Goal: Information Seeking & Learning: Learn about a topic

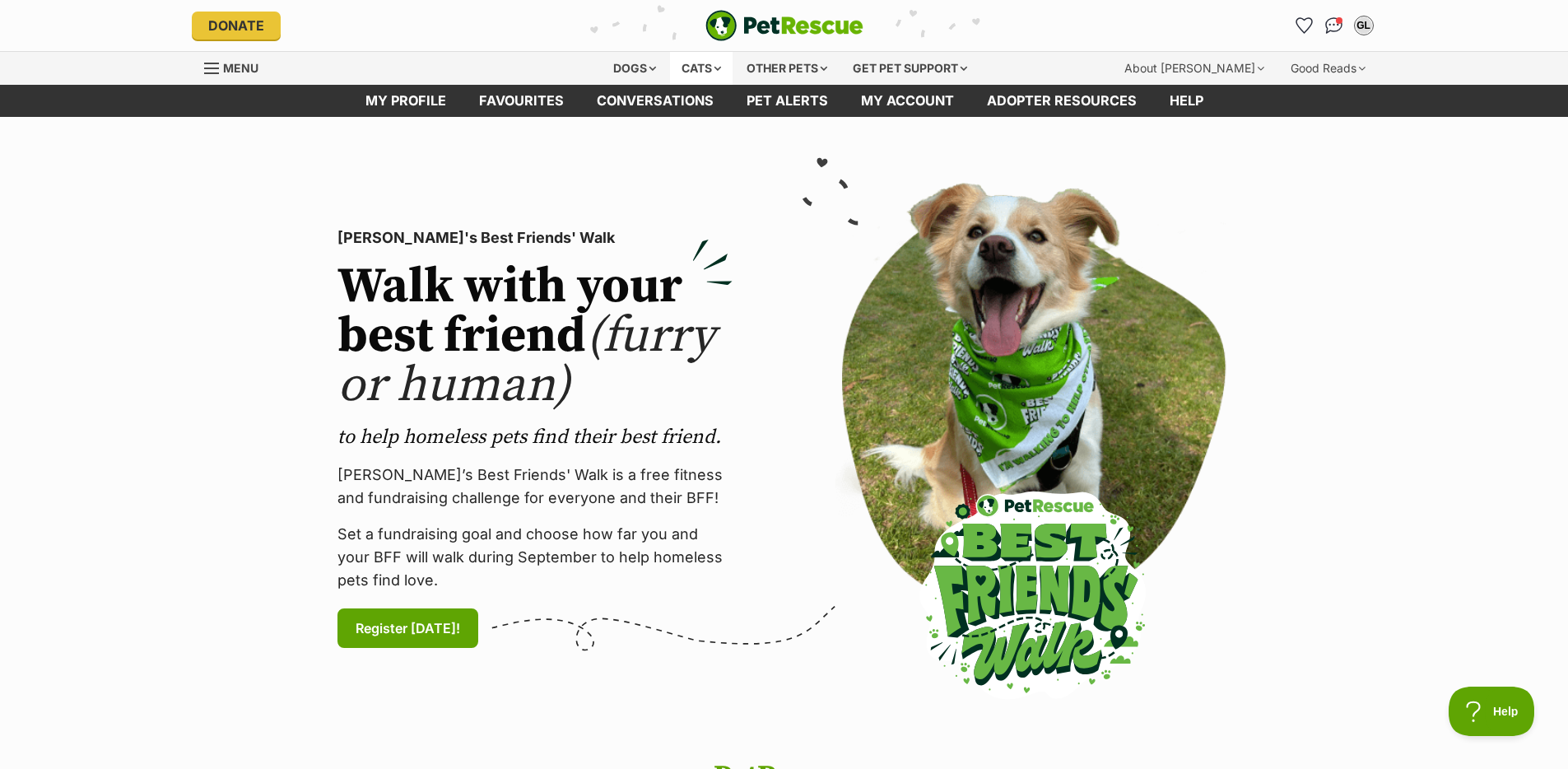
click at [696, 72] on div "Cats" at bounding box center [700, 67] width 62 height 33
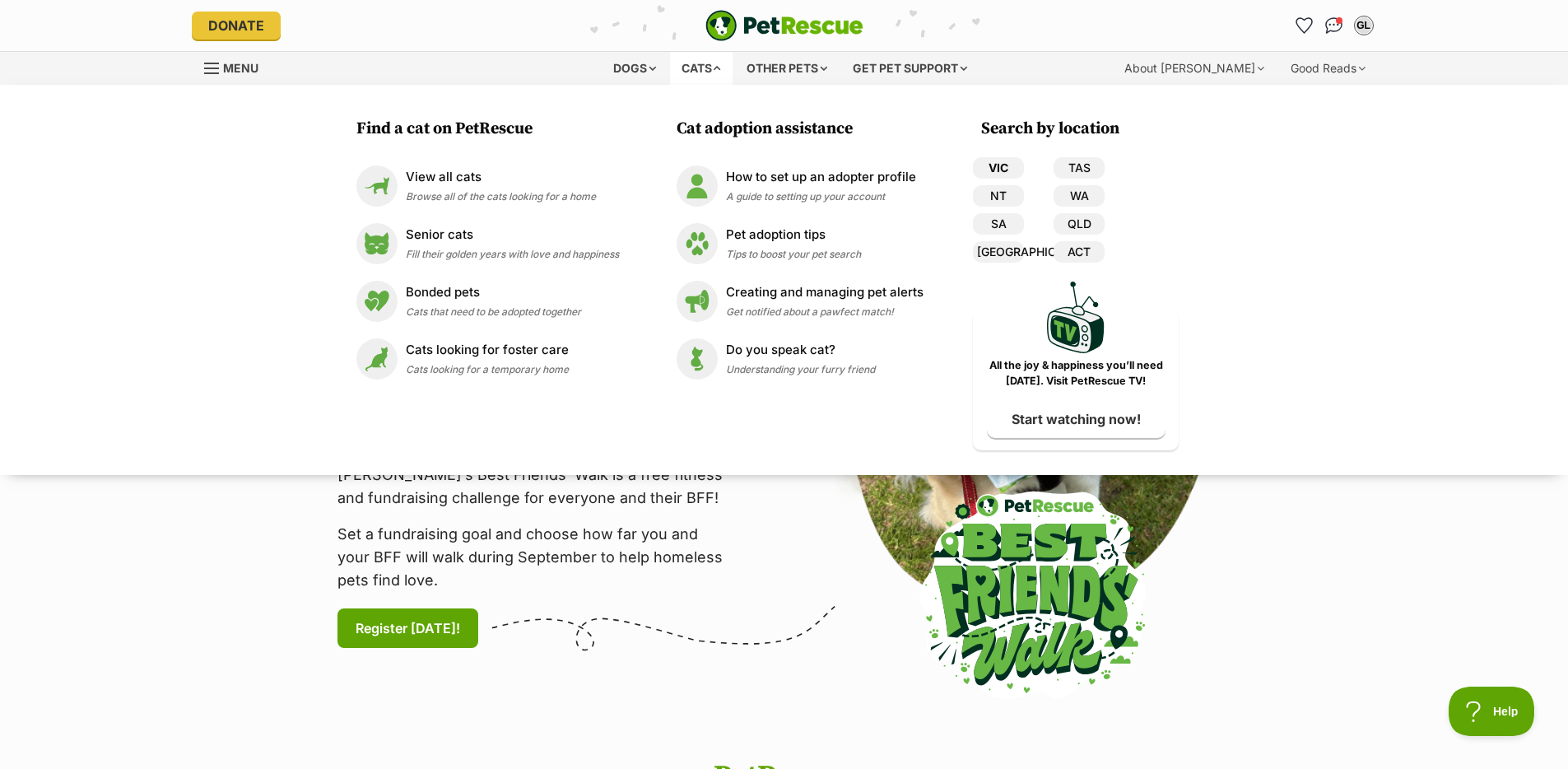
click at [992, 165] on link "VIC" at bounding box center [998, 168] width 52 height 22
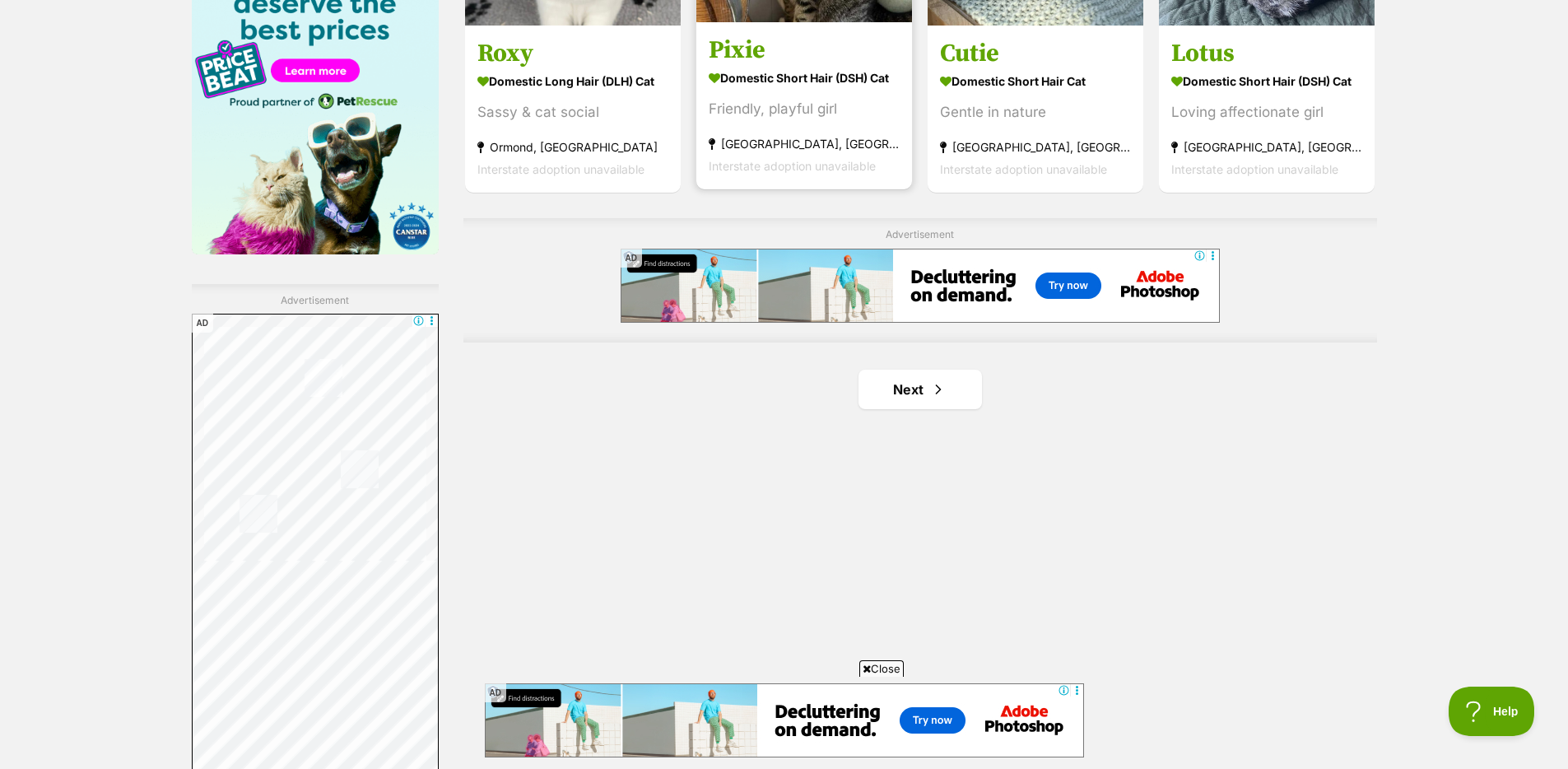
scroll to position [2823, 0]
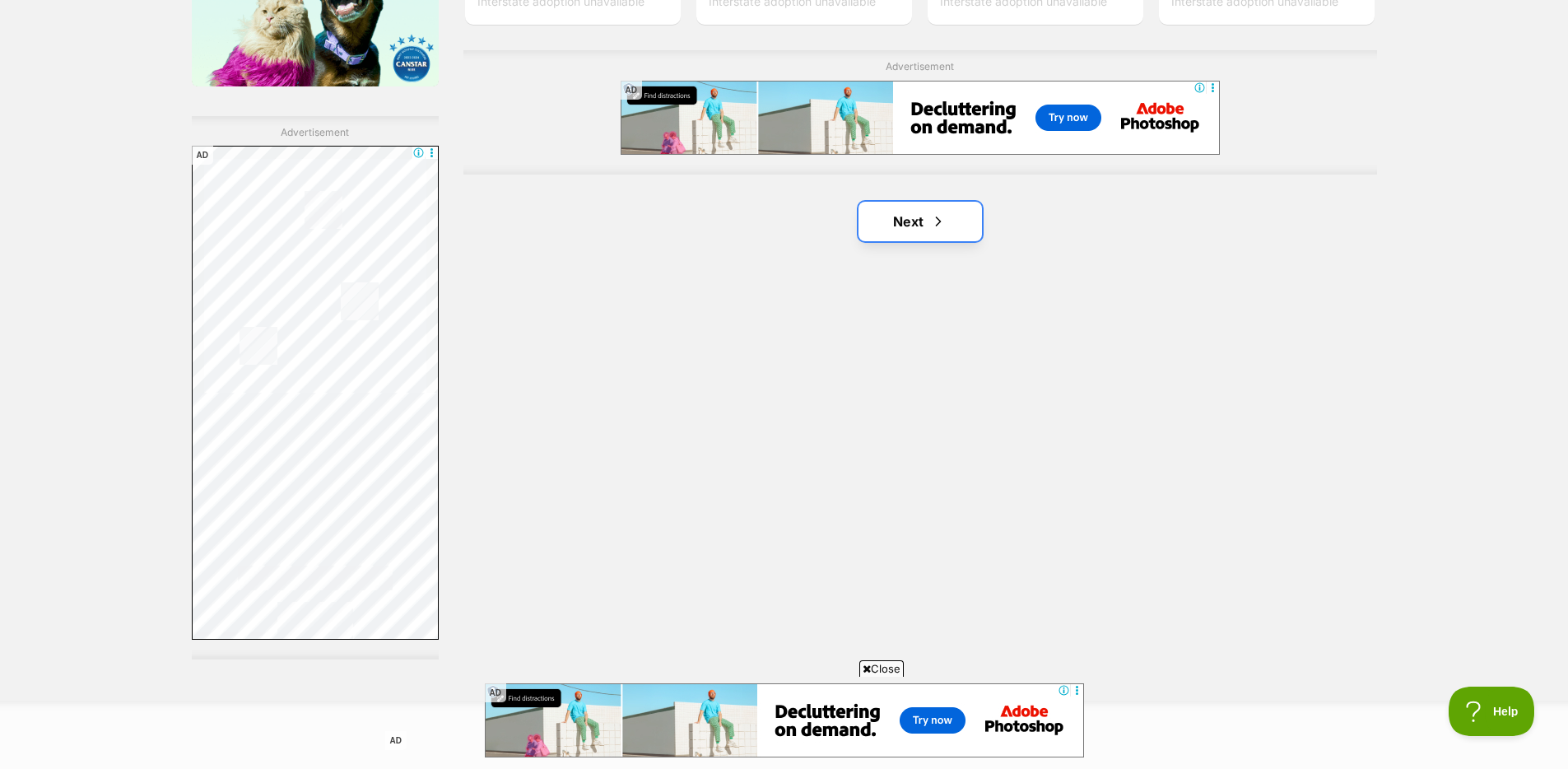
click at [902, 230] on link "Next" at bounding box center [920, 222] width 124 height 40
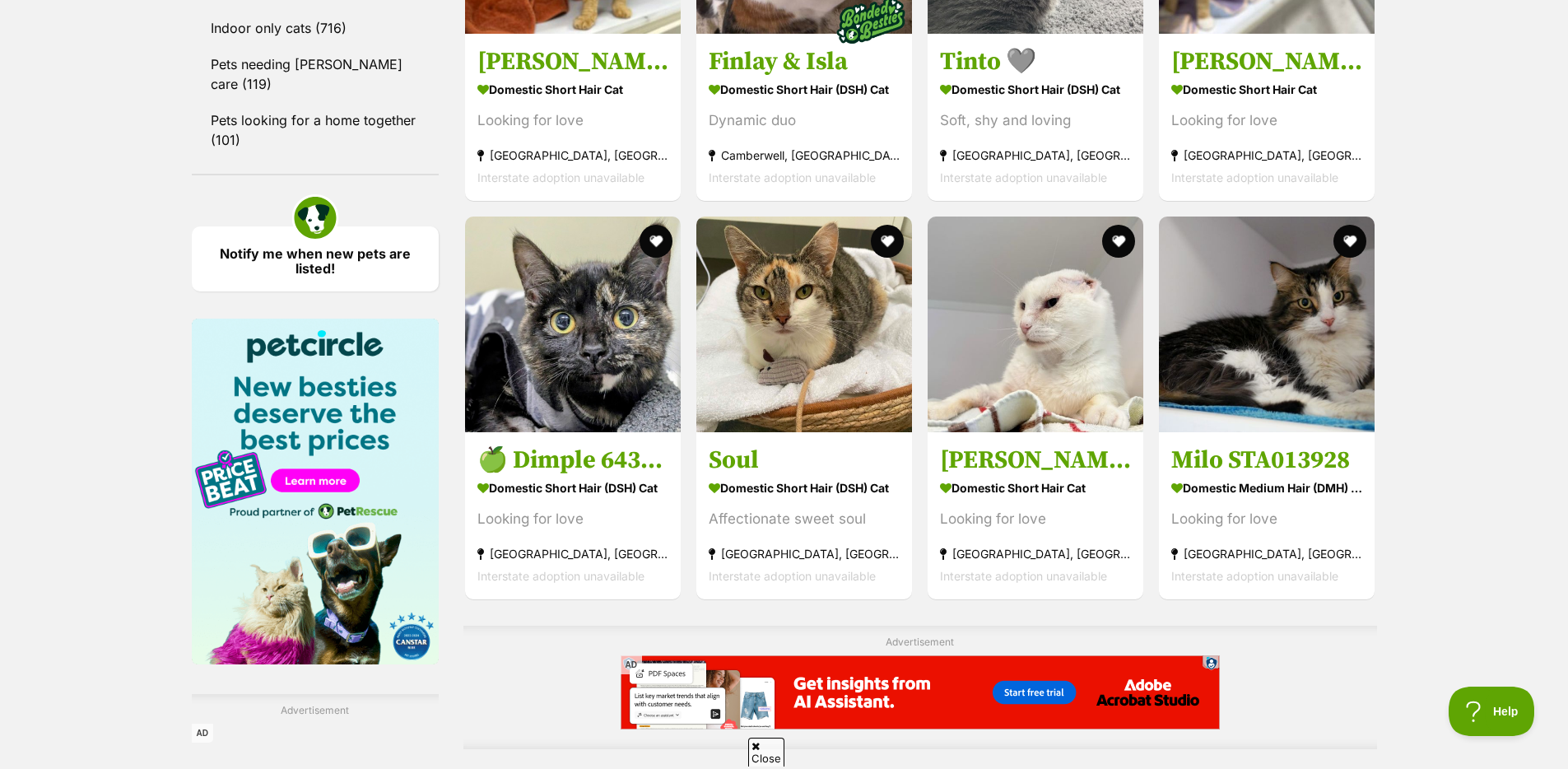
scroll to position [2512, 0]
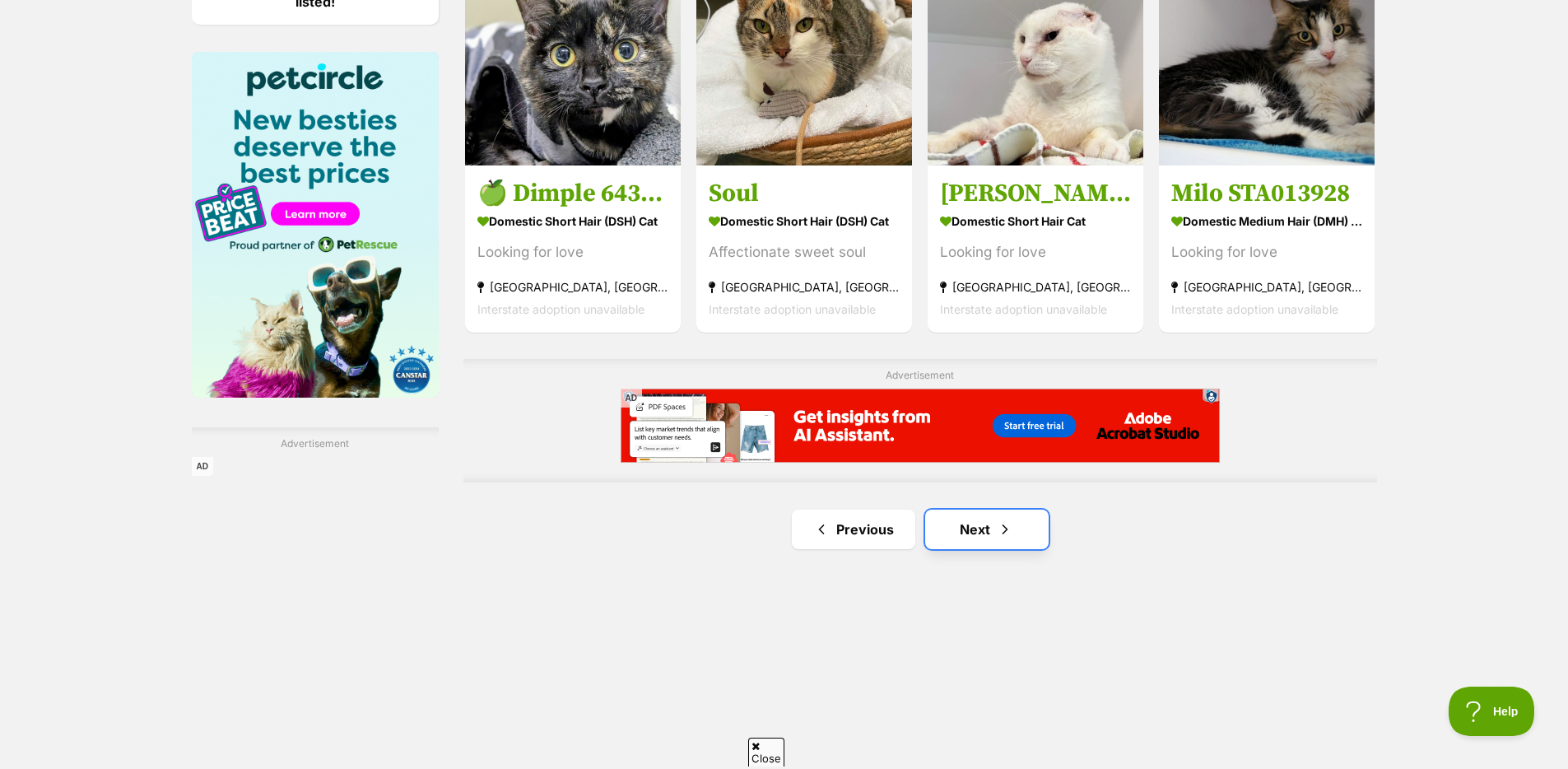
click at [1015, 515] on link "Next" at bounding box center [987, 529] width 124 height 40
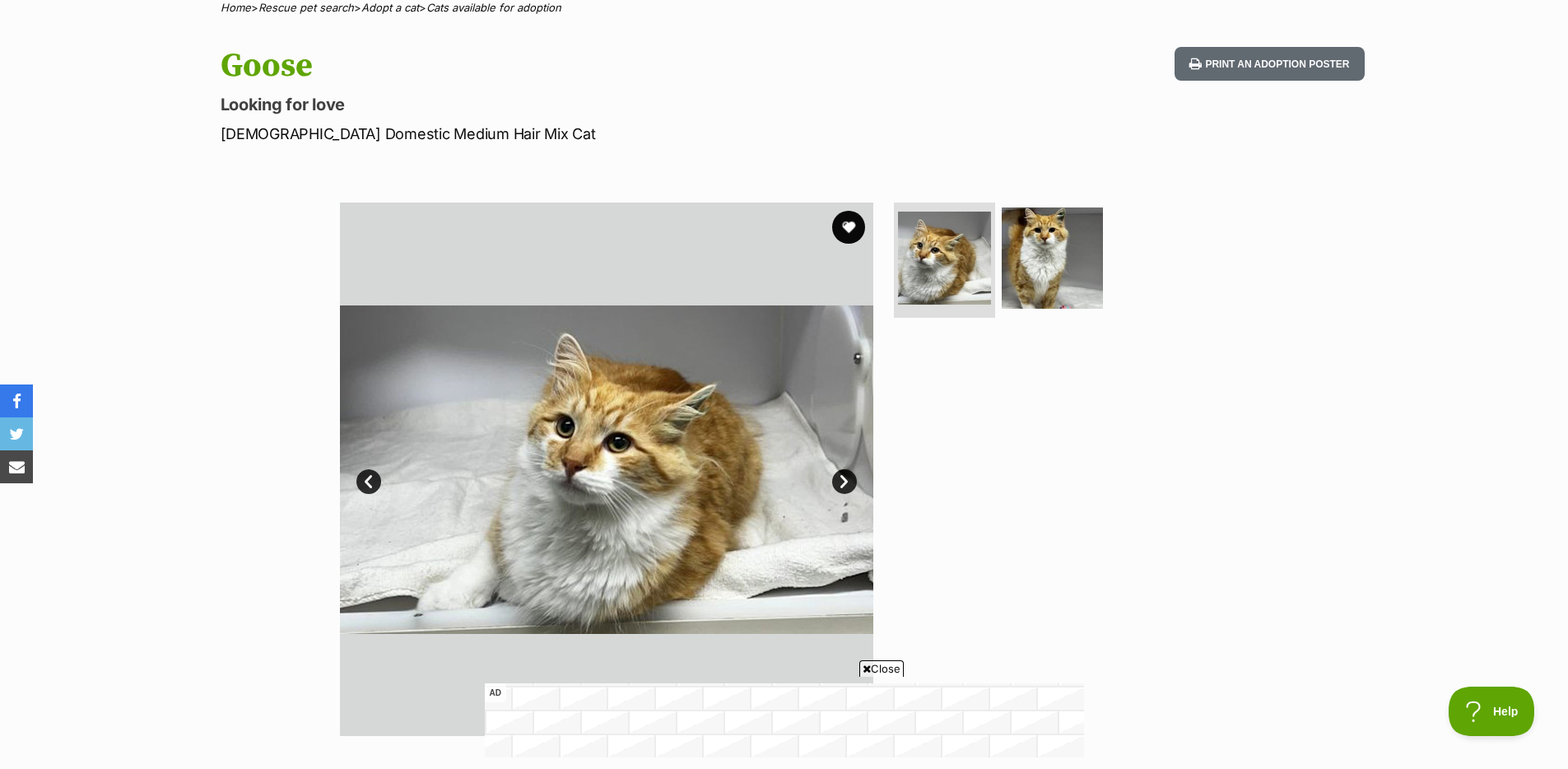
scroll to position [435, 0]
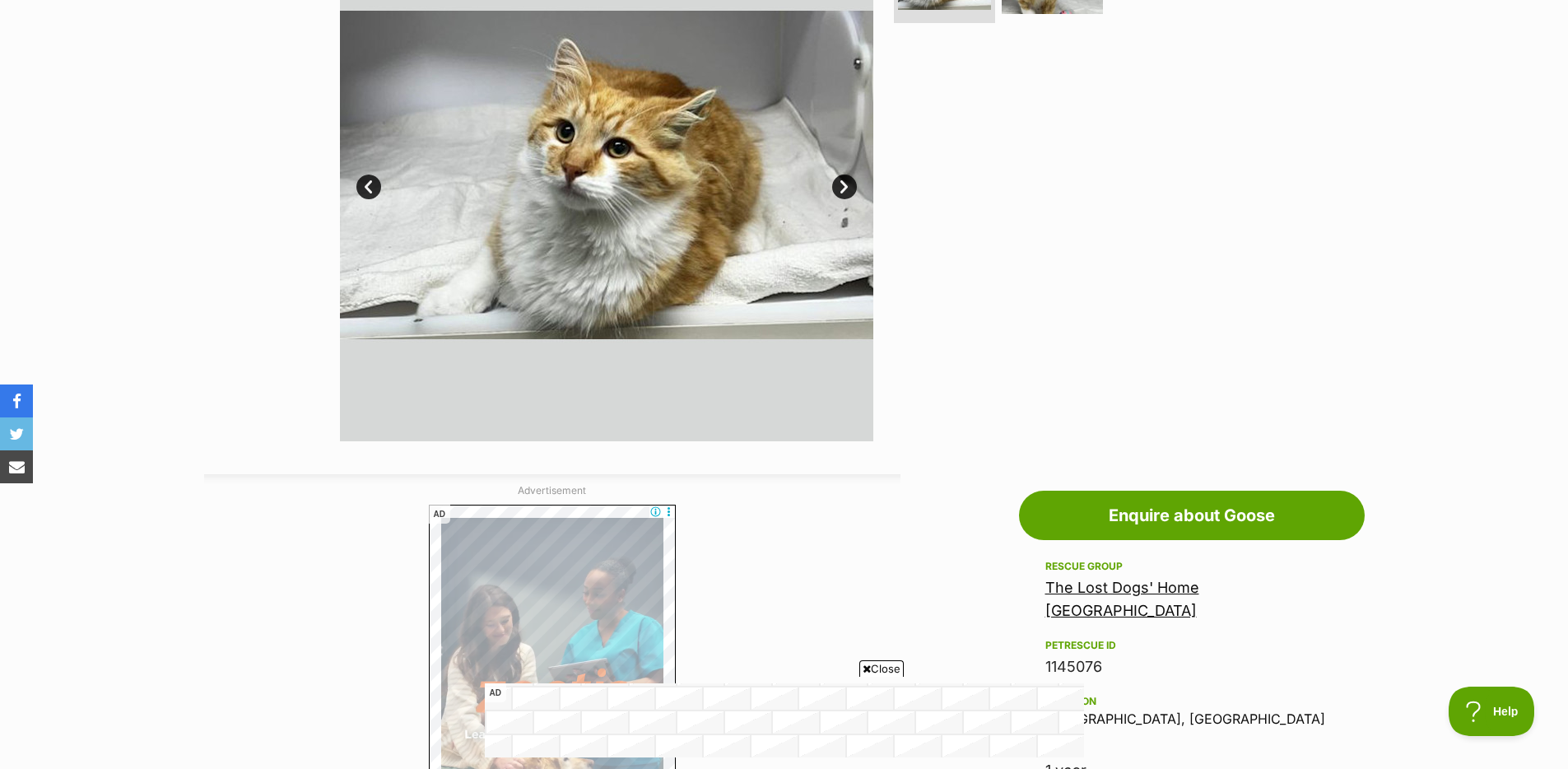
click at [839, 181] on link "Next" at bounding box center [844, 186] width 25 height 25
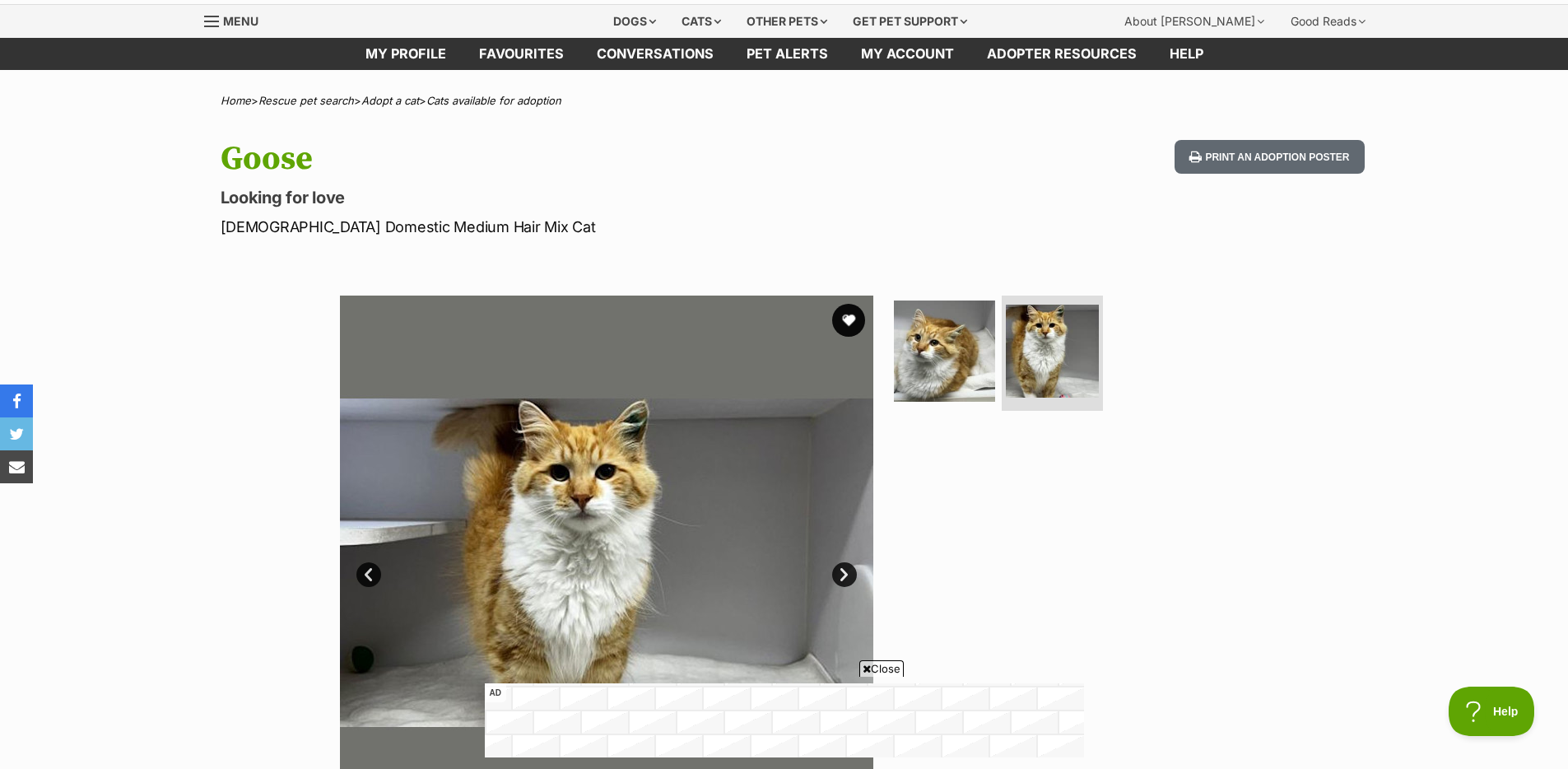
scroll to position [53, 0]
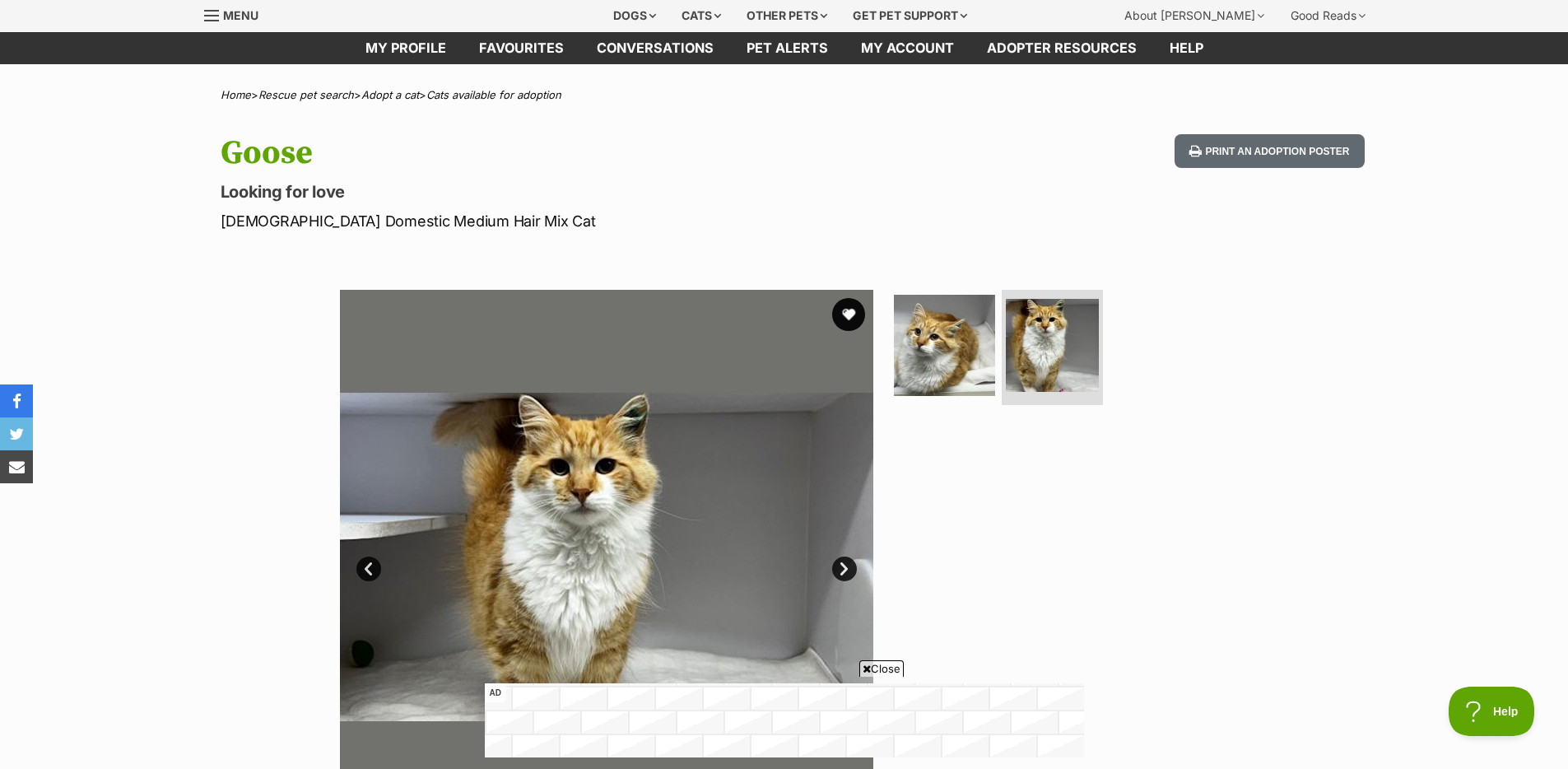
click at [366, 572] on link "Prev" at bounding box center [368, 569] width 25 height 25
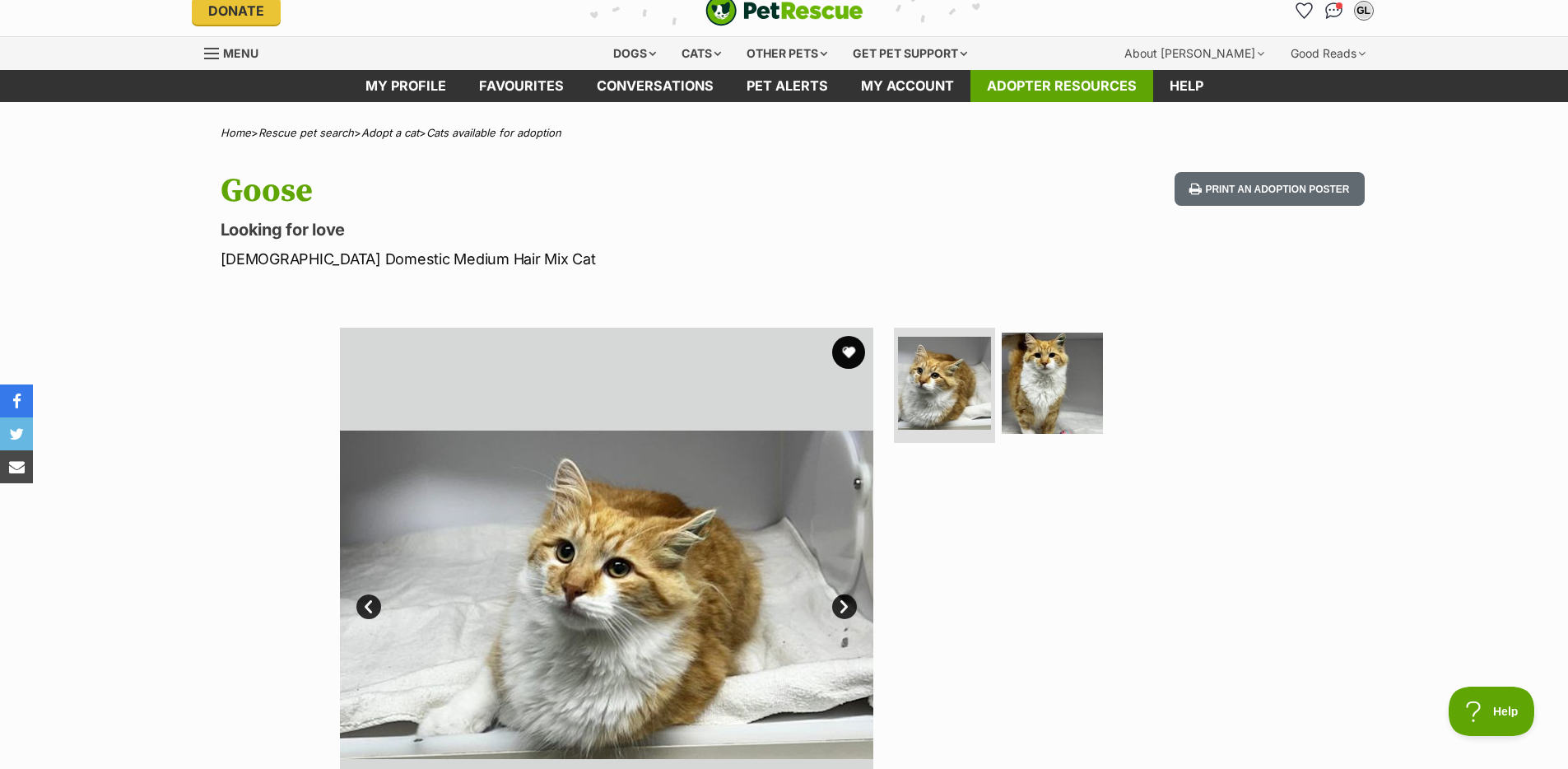
scroll to position [0, 0]
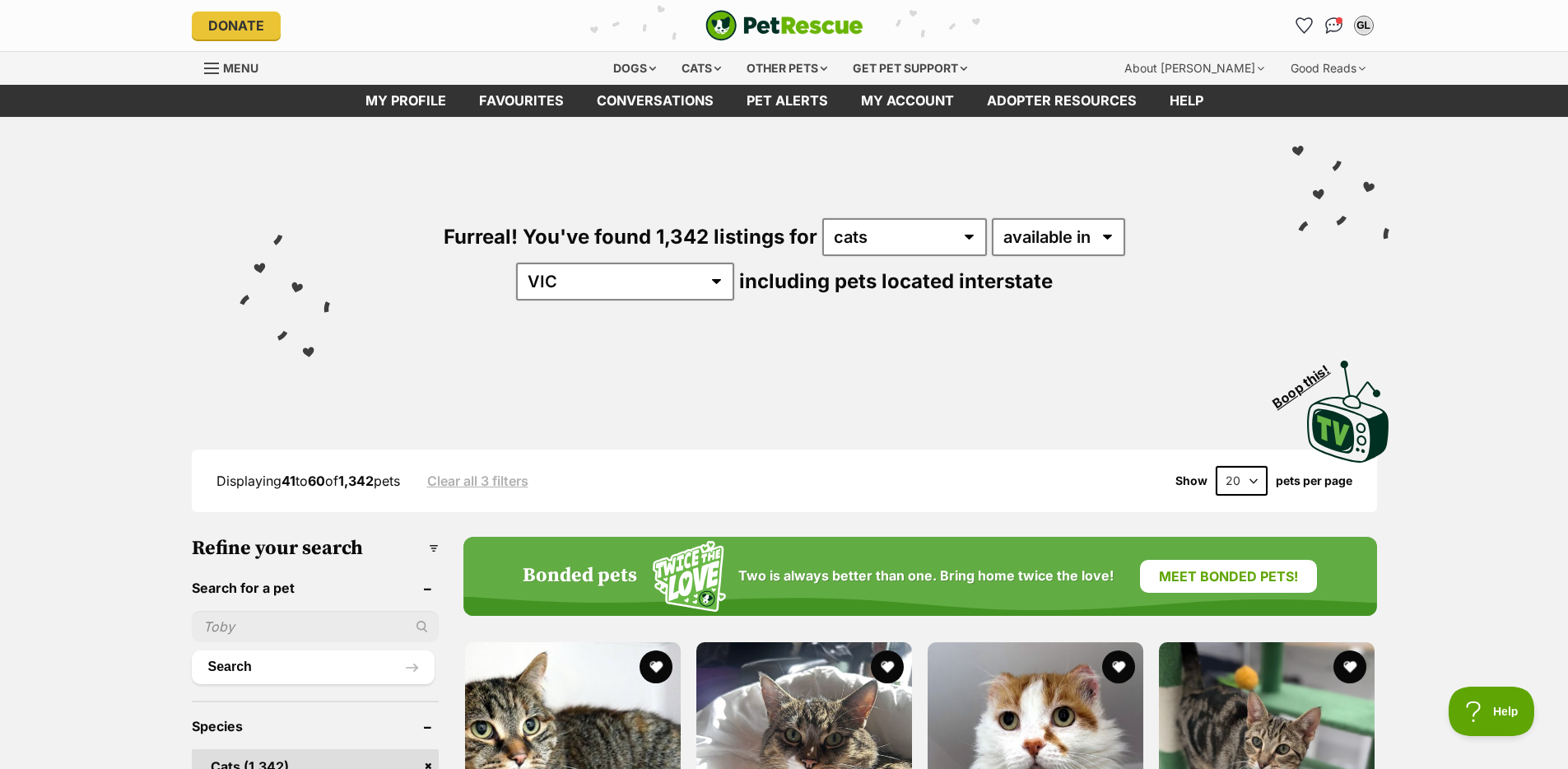
click at [359, 616] on input "text" at bounding box center [315, 627] width 247 height 32
type input "[PERSON_NAME]"
click at [192, 651] on button "Search" at bounding box center [313, 667] width 243 height 33
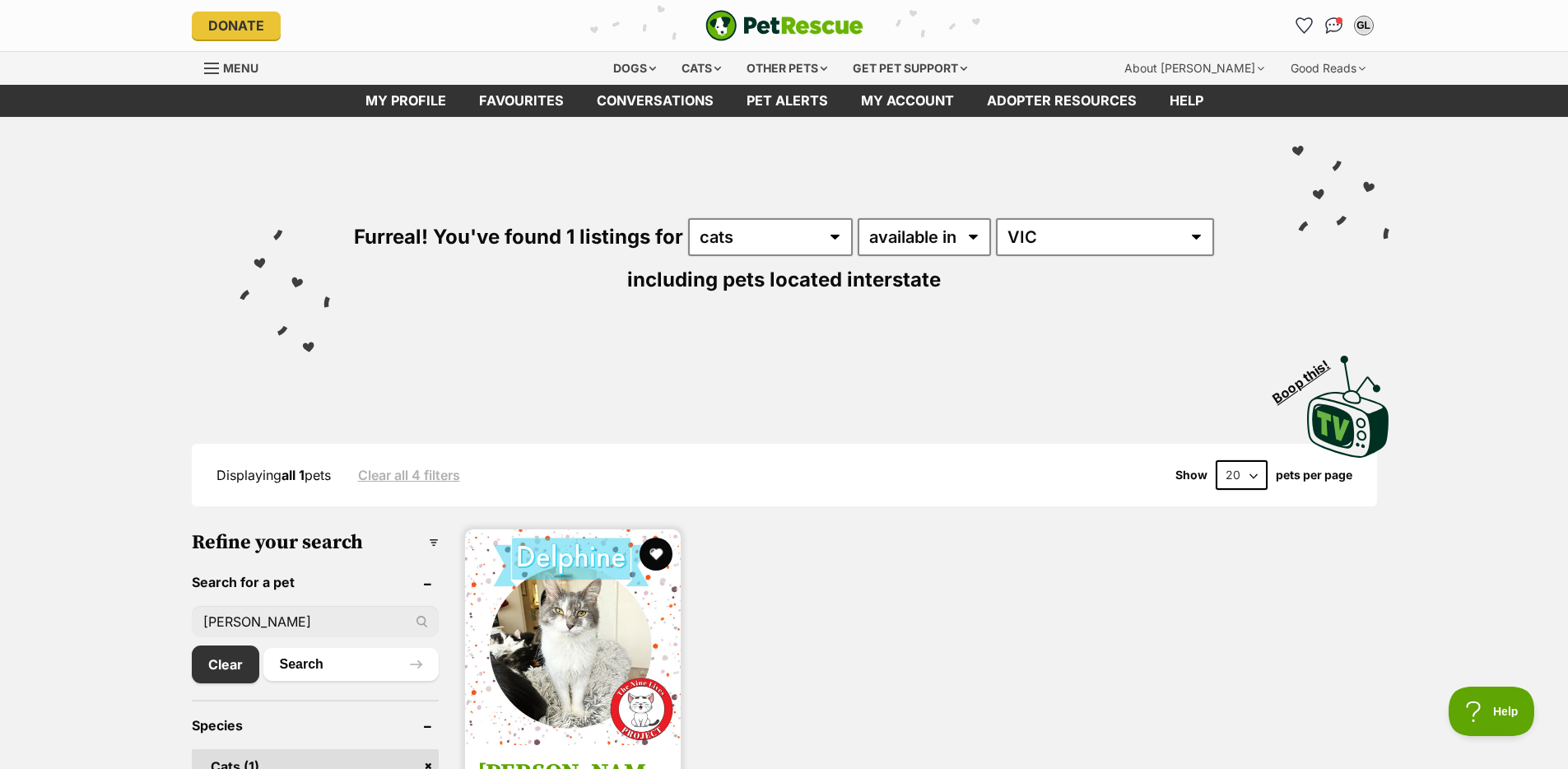
click at [536, 668] on img at bounding box center [574, 637] width 216 height 216
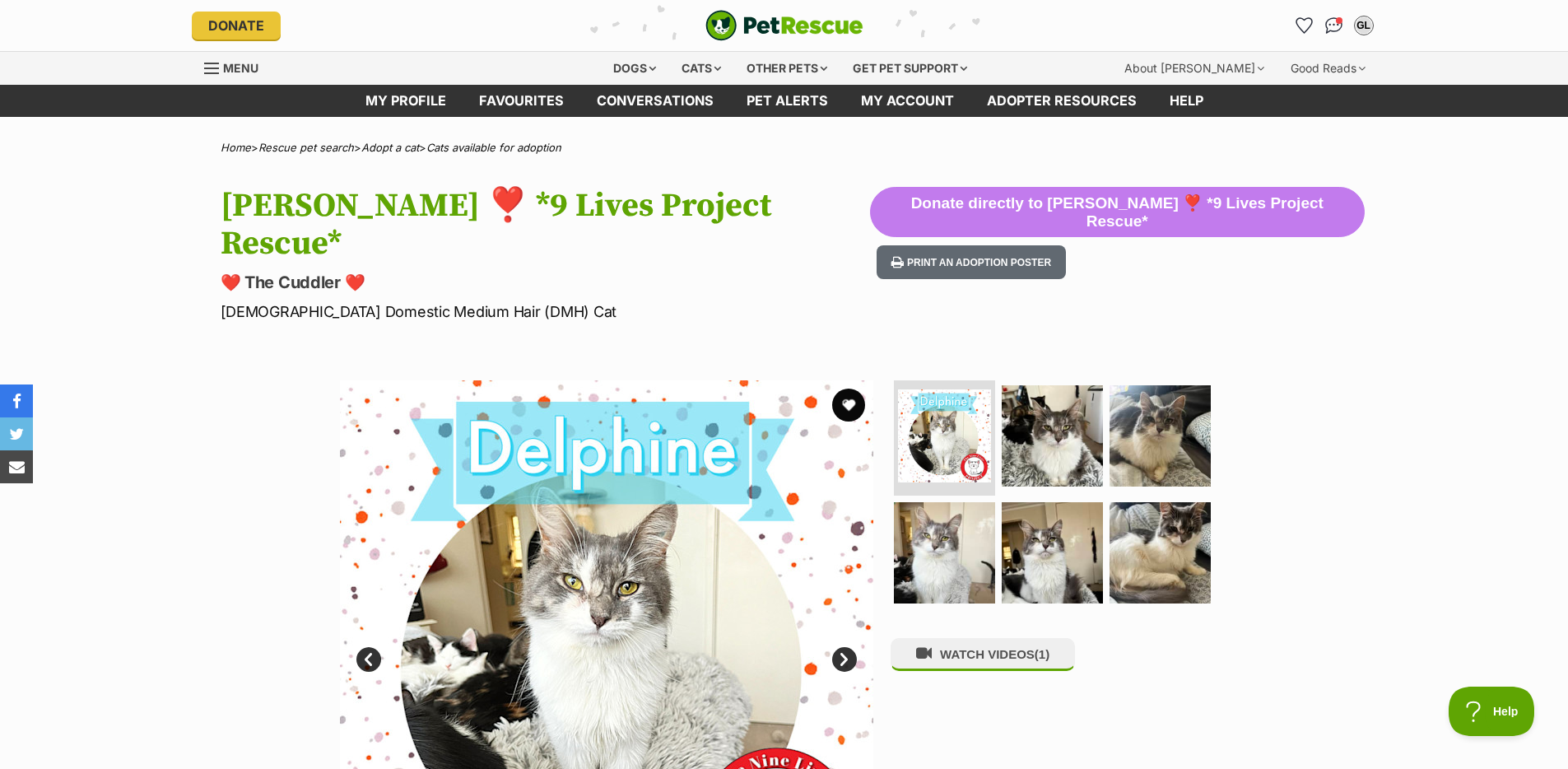
click at [836, 647] on link "Next" at bounding box center [844, 659] width 25 height 25
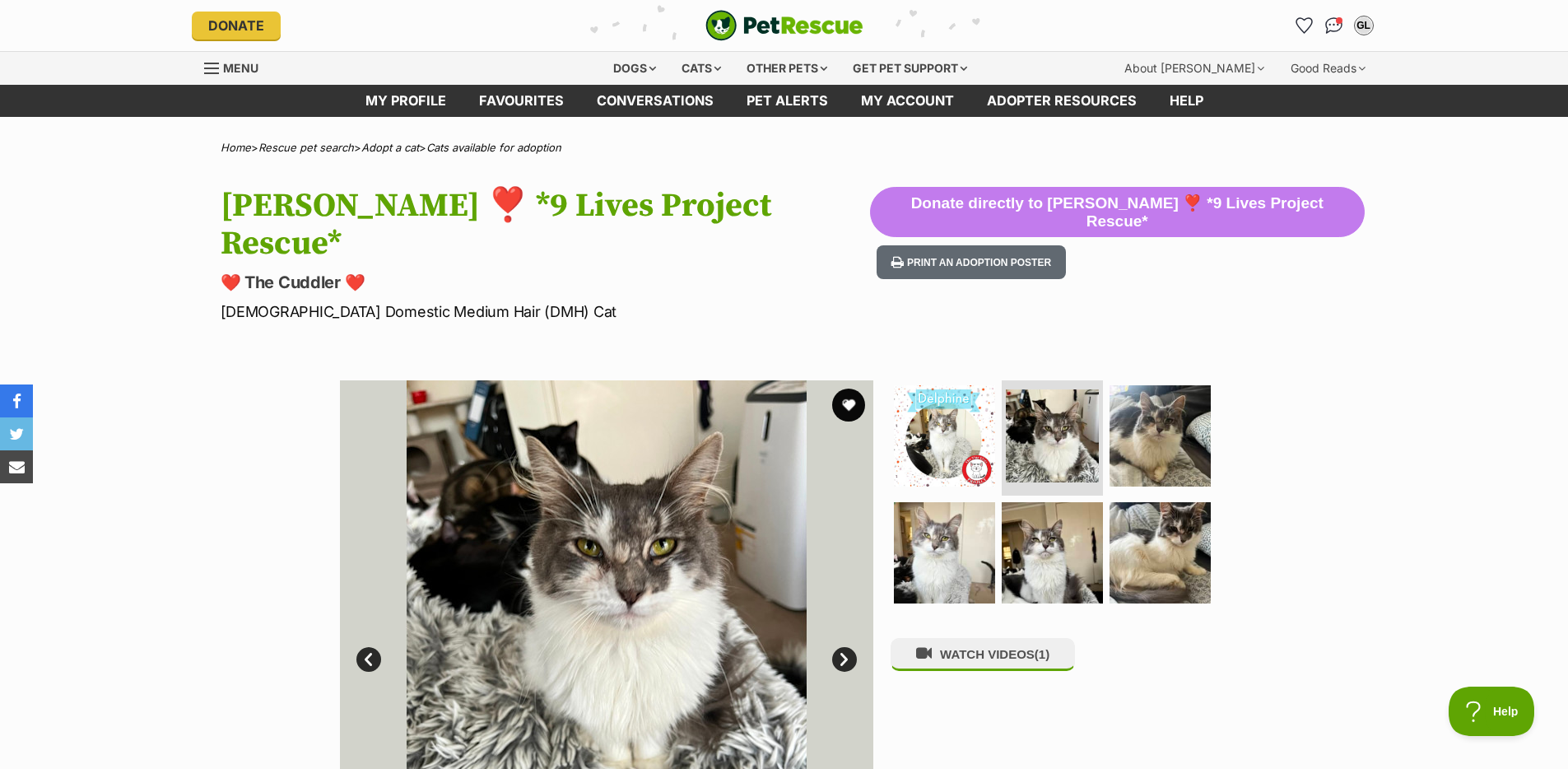
click at [836, 647] on link "Next" at bounding box center [844, 659] width 25 height 25
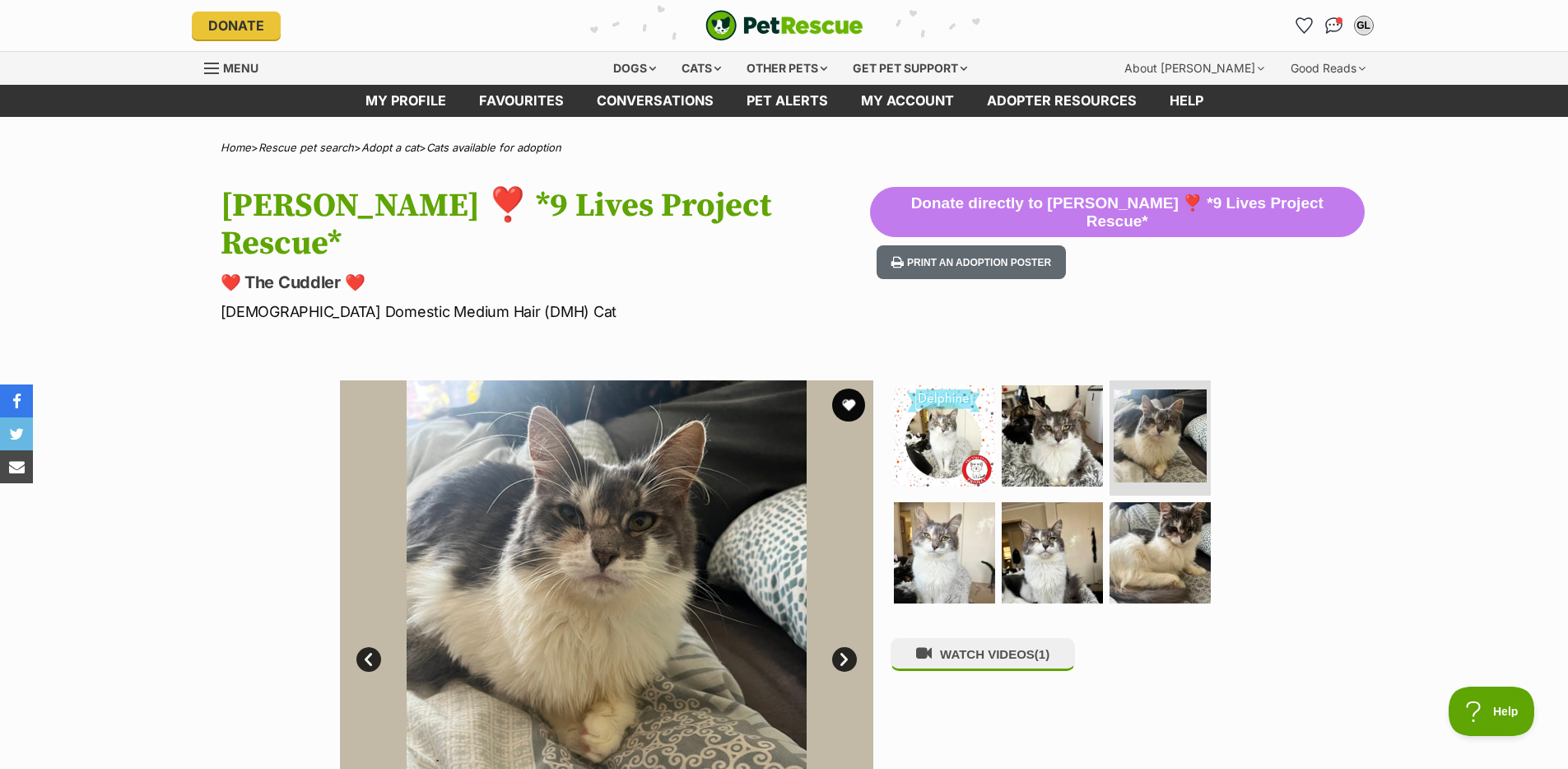
click at [840, 647] on link "Next" at bounding box center [844, 659] width 25 height 25
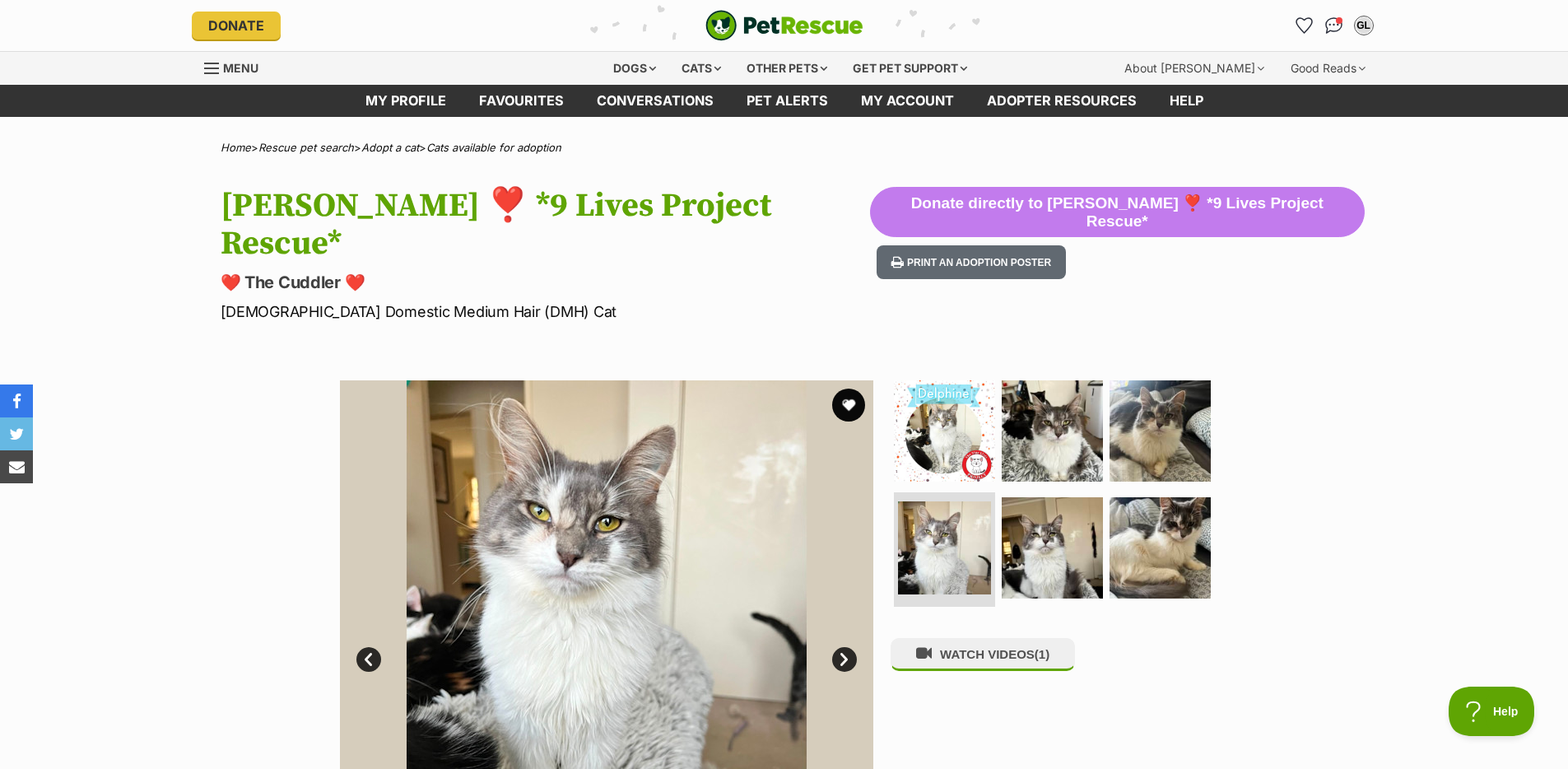
click at [840, 647] on link "Next" at bounding box center [844, 659] width 25 height 25
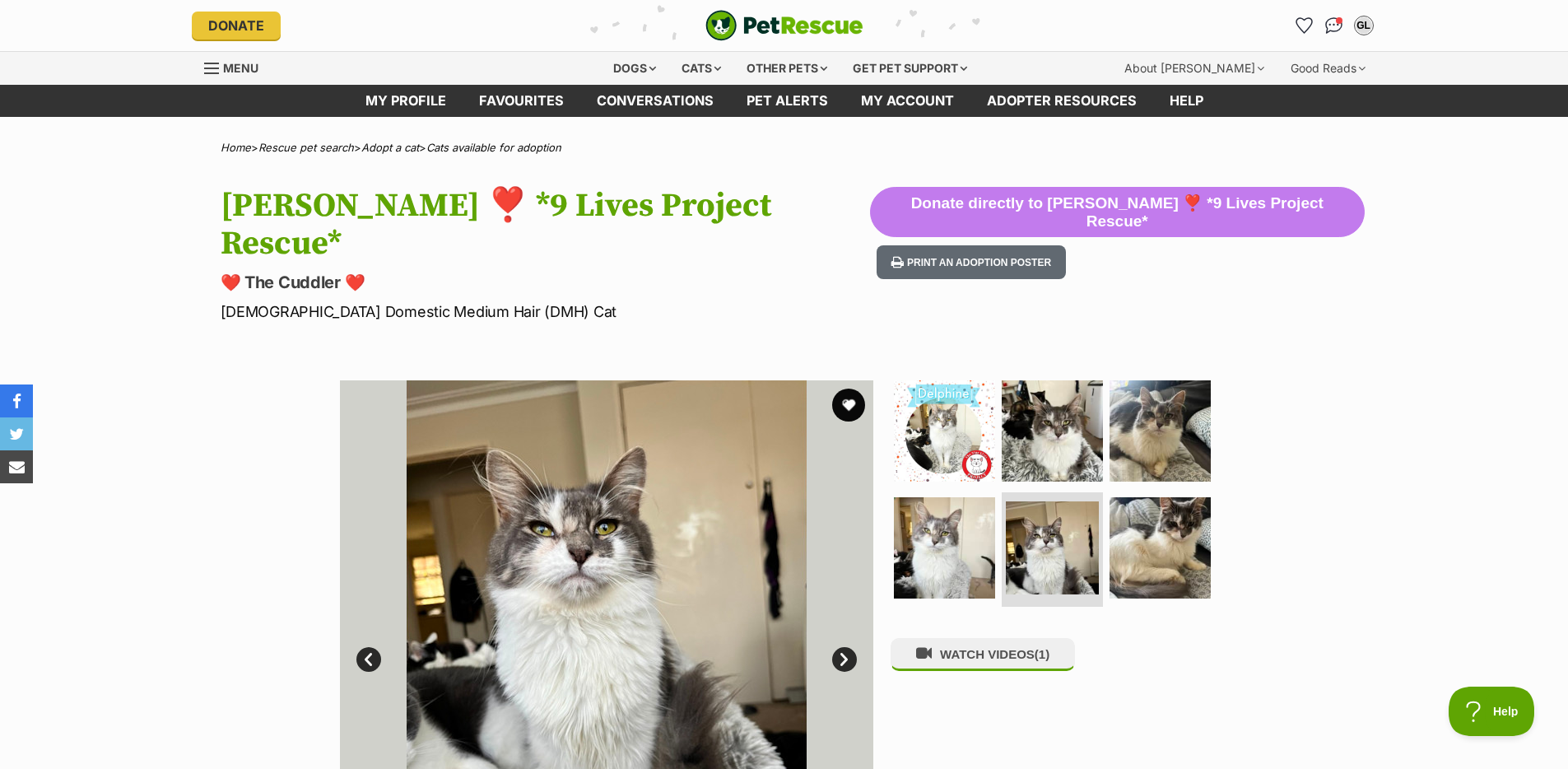
click at [840, 647] on link "Next" at bounding box center [844, 659] width 25 height 25
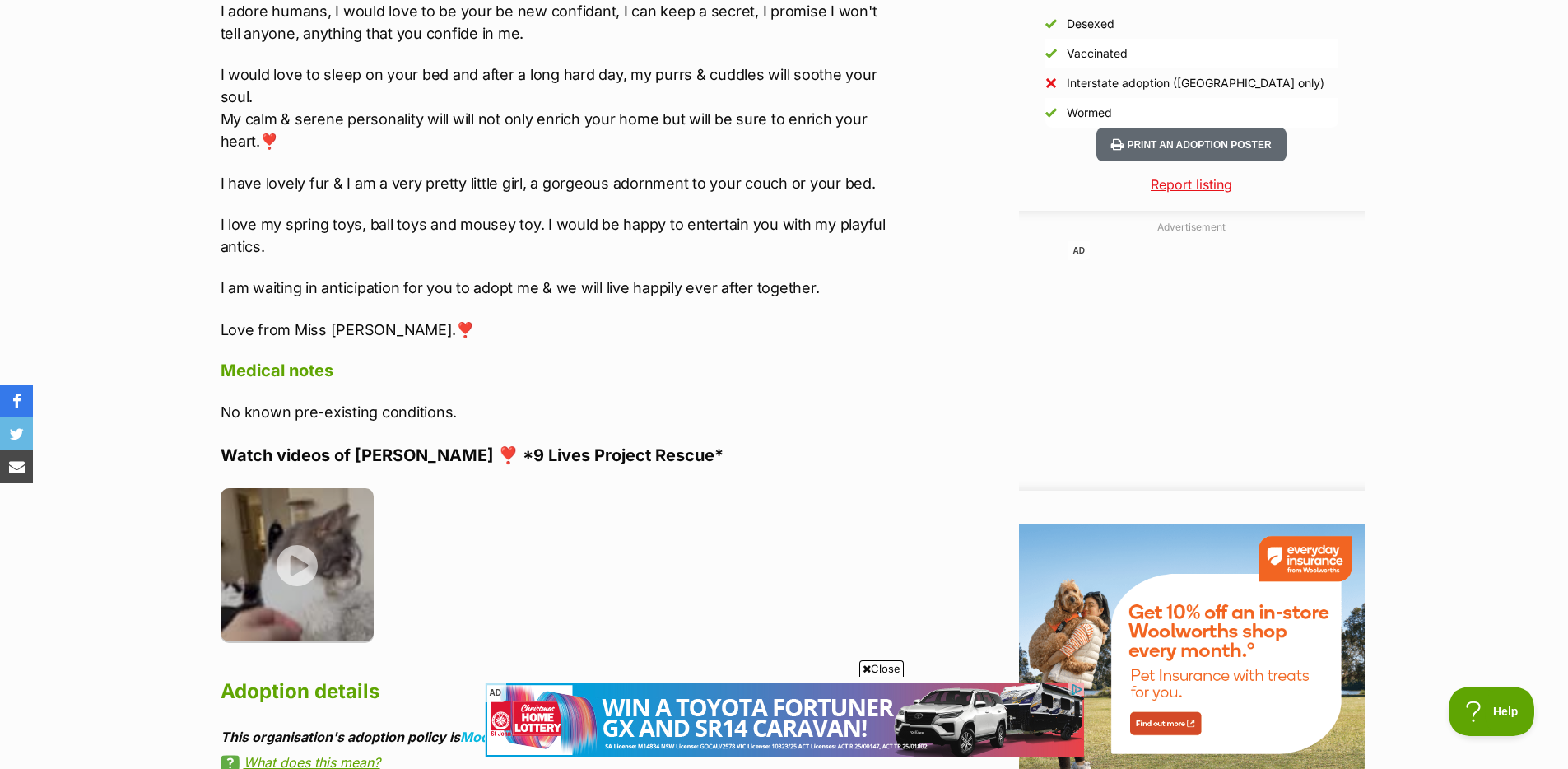
scroll to position [1720, 0]
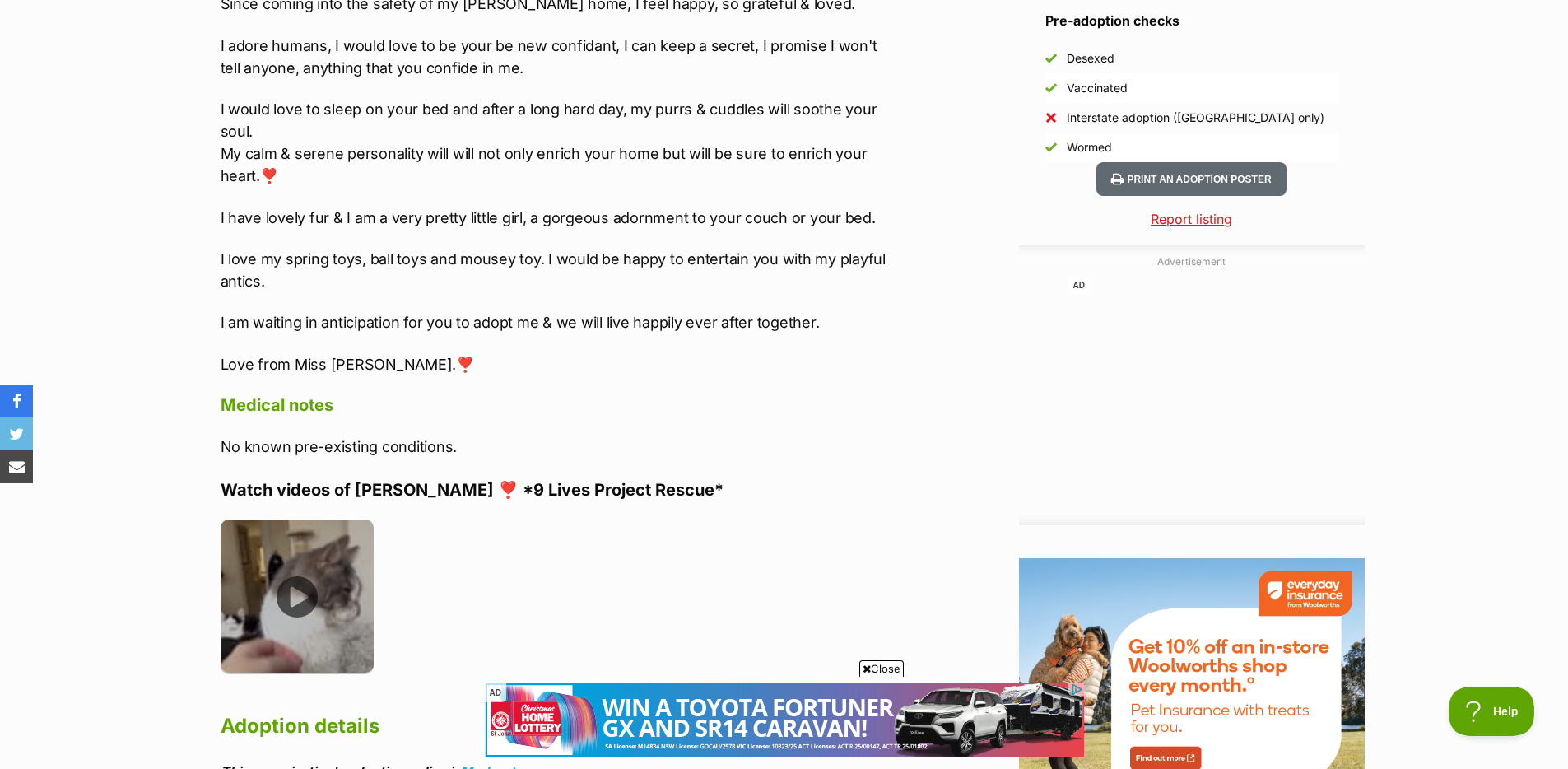
click at [319, 562] on img at bounding box center [297, 596] width 154 height 154
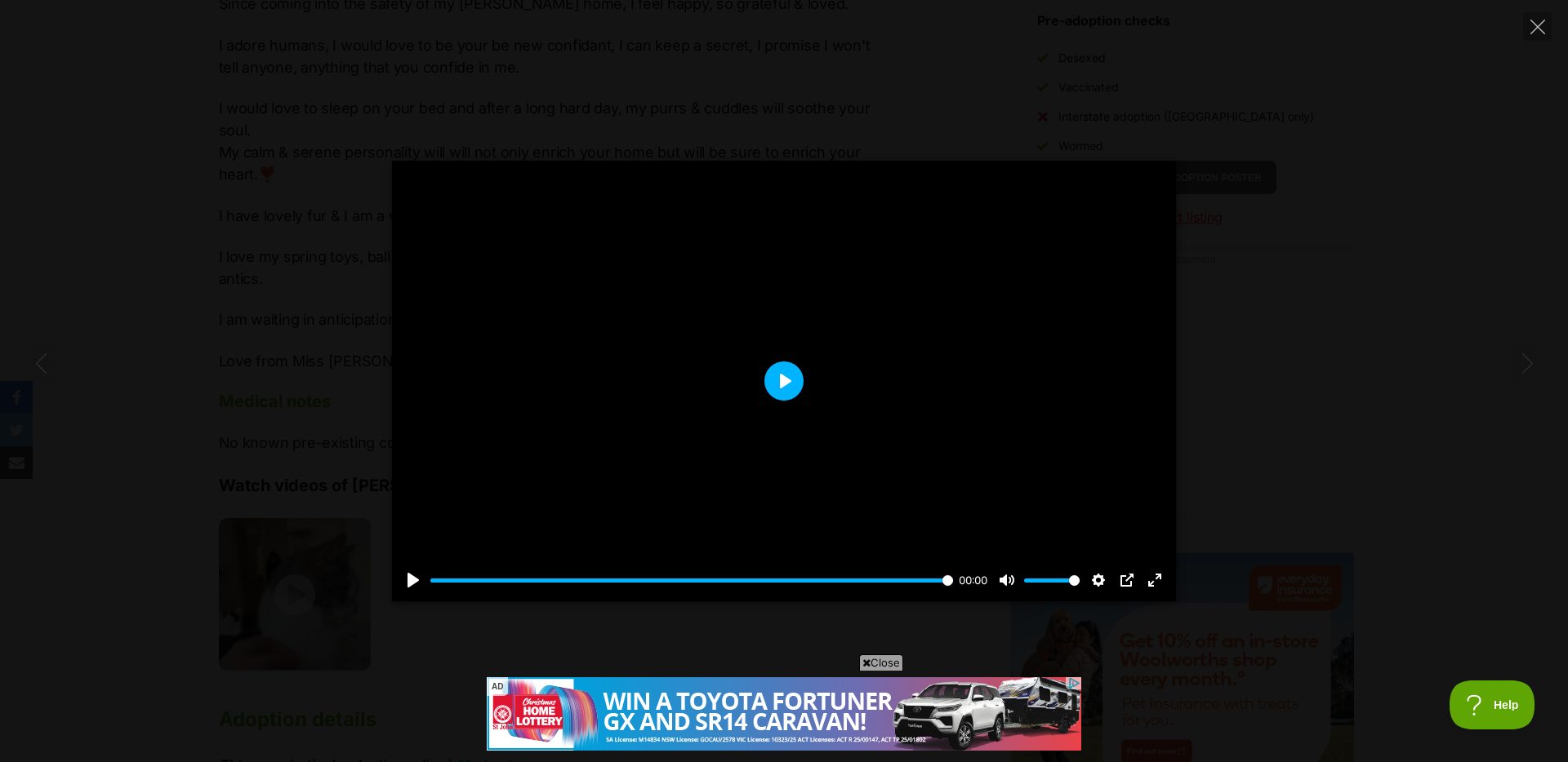
click at [777, 385] on button "Play" at bounding box center [784, 381] width 39 height 39
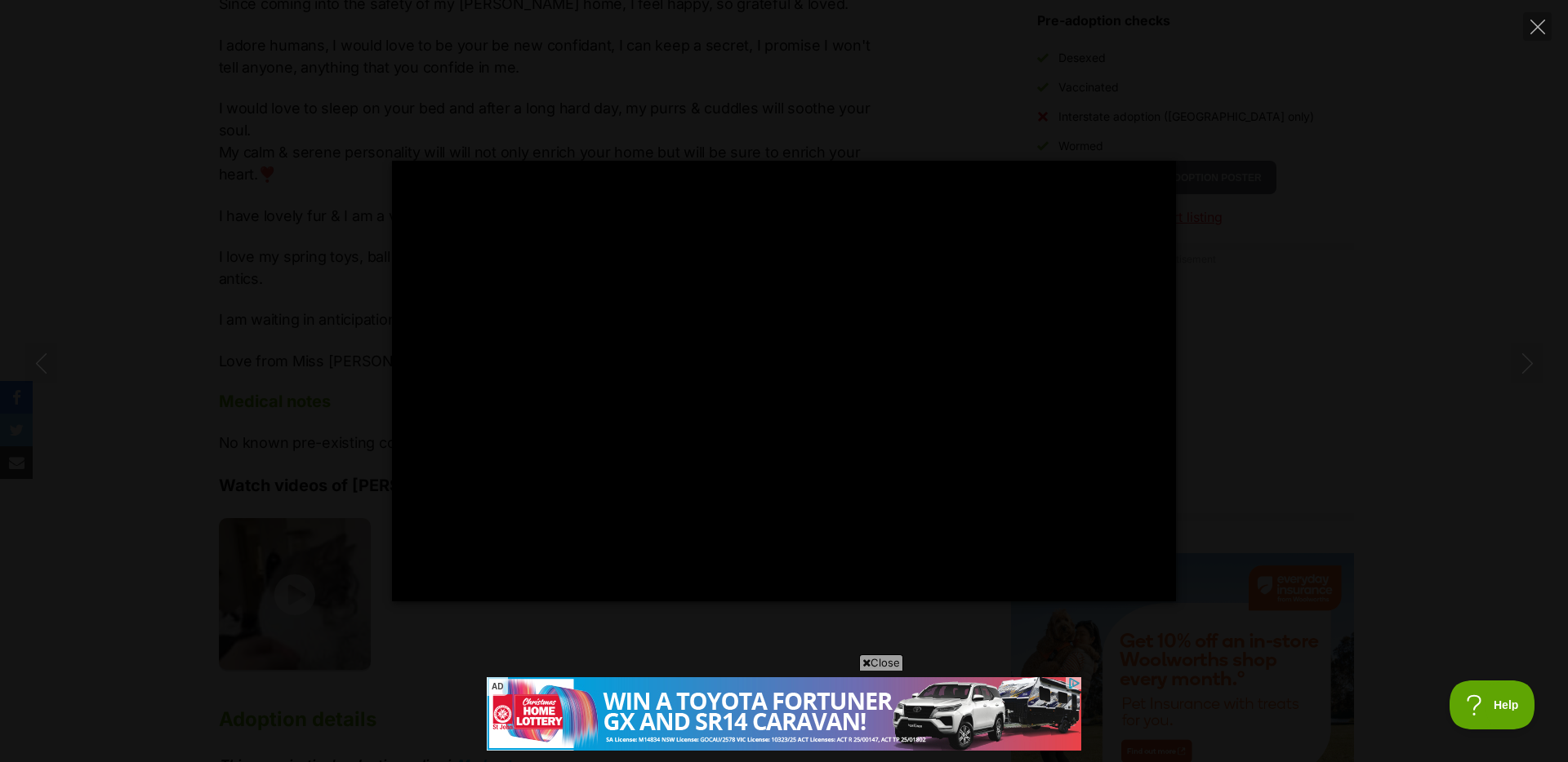
type input "100"
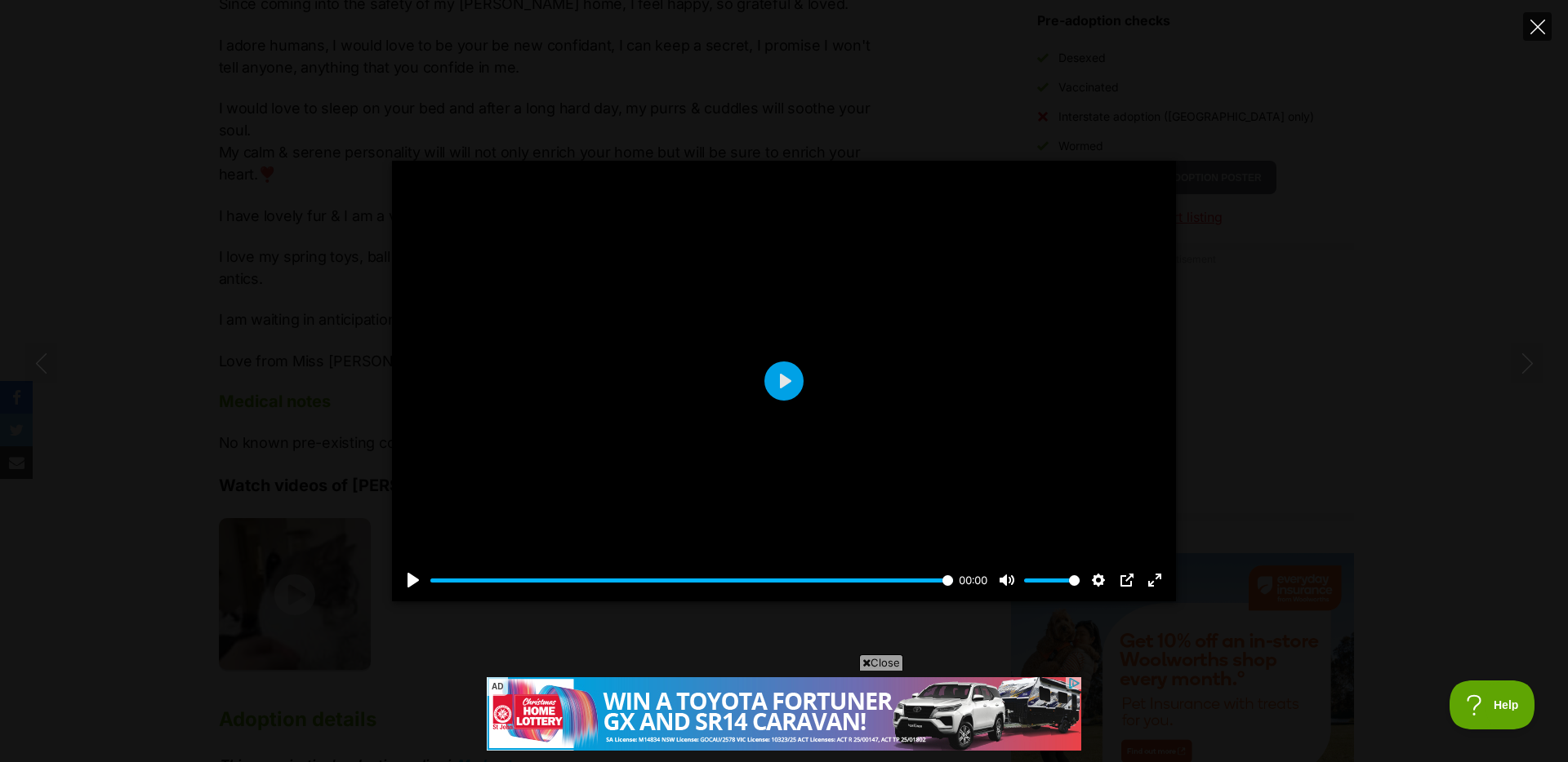
click at [1540, 36] on button "Close" at bounding box center [1537, 26] width 28 height 28
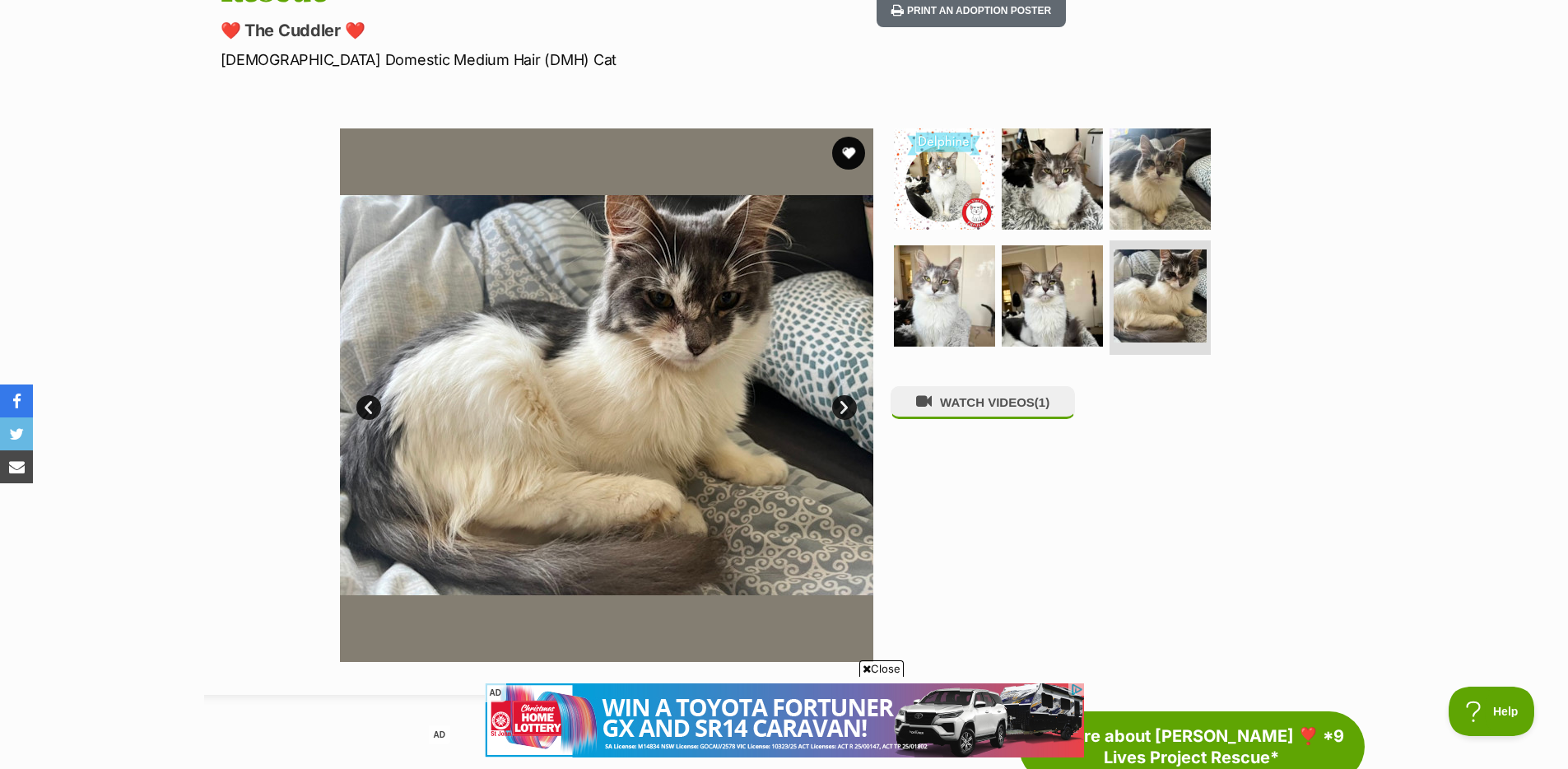
scroll to position [100, 0]
